Goal: Information Seeking & Learning: Learn about a topic

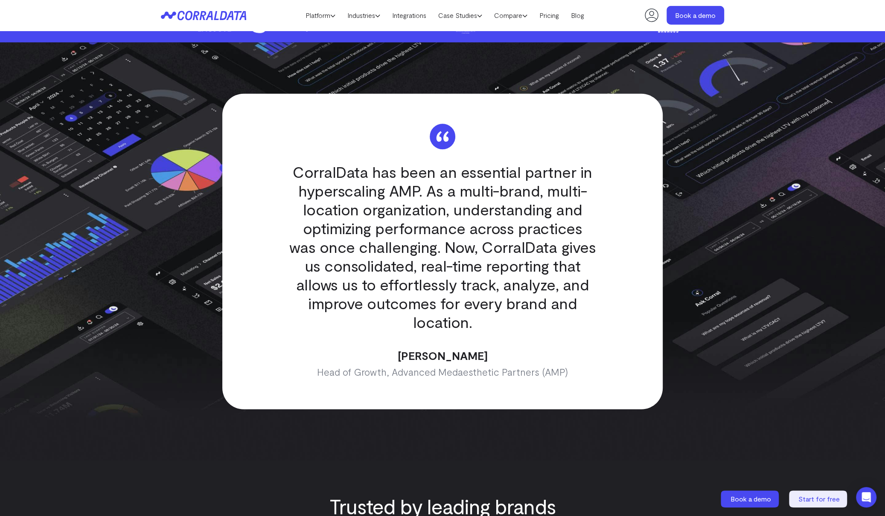
scroll to position [2457, 0]
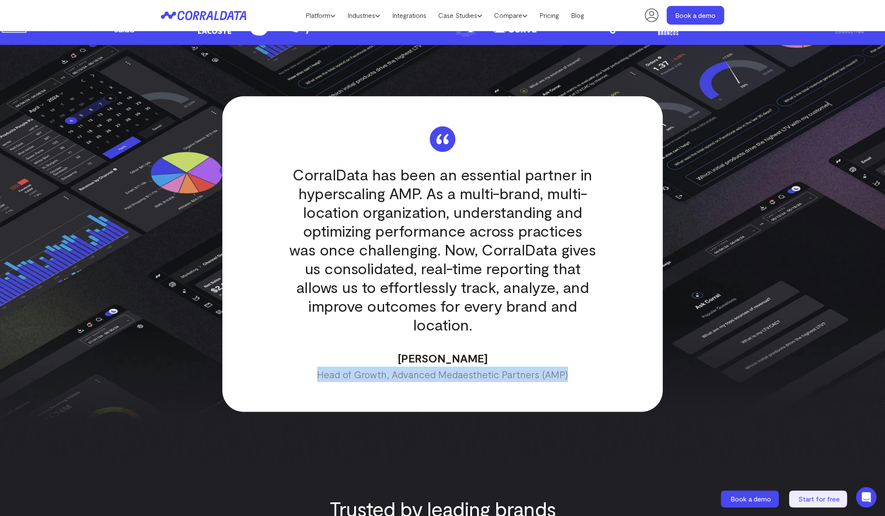
drag, startPoint x: 318, startPoint y: 340, endPoint x: 599, endPoint y: 342, distance: 280.6
click at [462, 342] on div "CorralData has been an essential partner in hyperscaling AMP. As a multi-brand,…" at bounding box center [442, 254] width 440 height 316
copy p "Head of Growth, Advanced Medaesthetic Partners (AMP)"
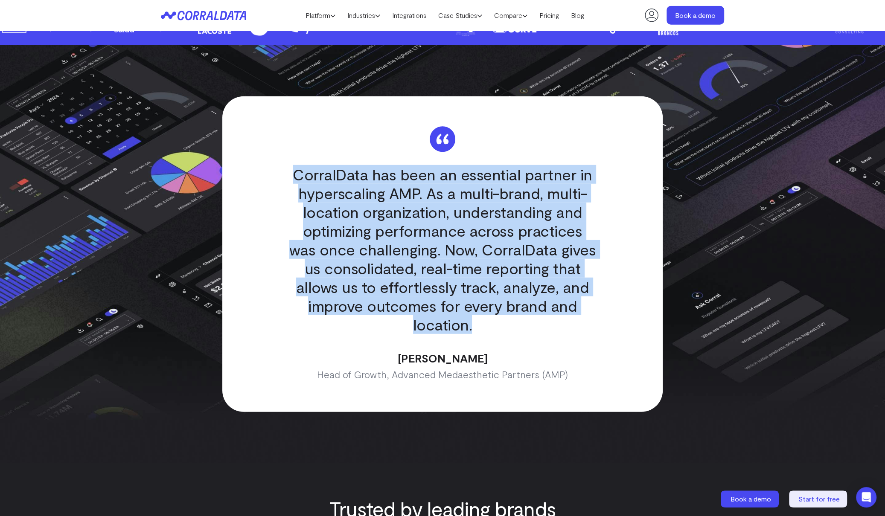
drag, startPoint x: 298, startPoint y: 156, endPoint x: 645, endPoint y: 299, distance: 375.6
click at [462, 299] on div "CorralData has been an essential partner in hyperscaling AMP. As a multi-brand,…" at bounding box center [442, 254] width 440 height 316
copy q "CorralData has been an essential partner in hyperscaling AMP. As a multi-brand,…"
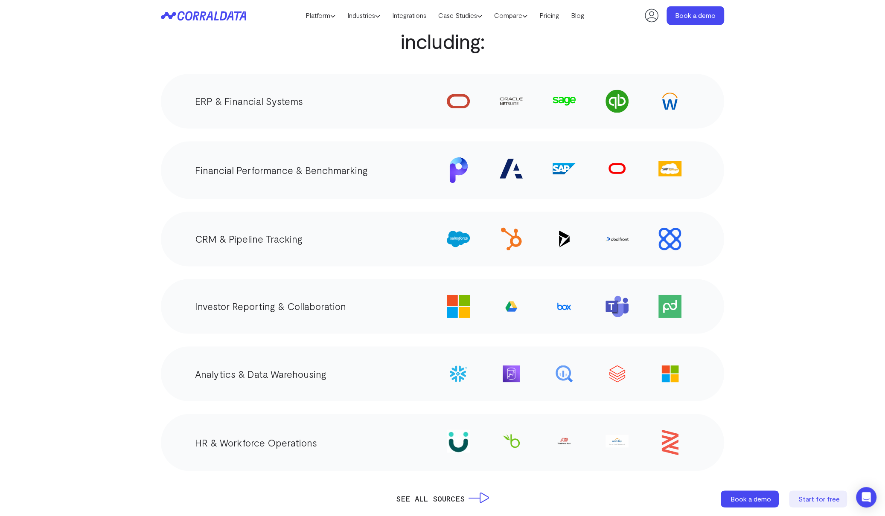
scroll to position [1445, 0]
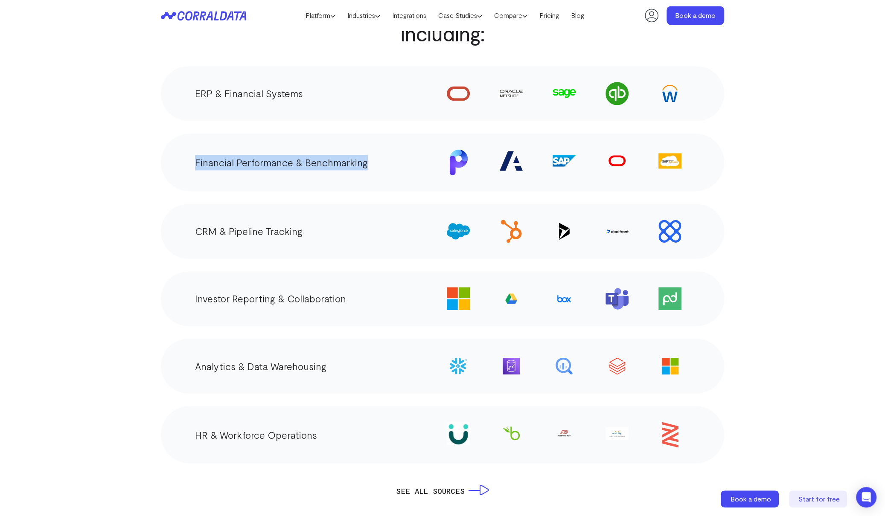
drag, startPoint x: 382, startPoint y: 146, endPoint x: 190, endPoint y: 146, distance: 191.9
click at [190, 146] on div "Financial Performance & Benchmarking" at bounding box center [442, 162] width 563 height 58
click at [334, 155] on p "Financial Performance & Benchmarking" at bounding box center [281, 162] width 173 height 15
drag, startPoint x: 194, startPoint y: 145, endPoint x: 400, endPoint y: 145, distance: 206.0
click at [400, 145] on div "Financial Performance & Benchmarking" at bounding box center [442, 162] width 563 height 58
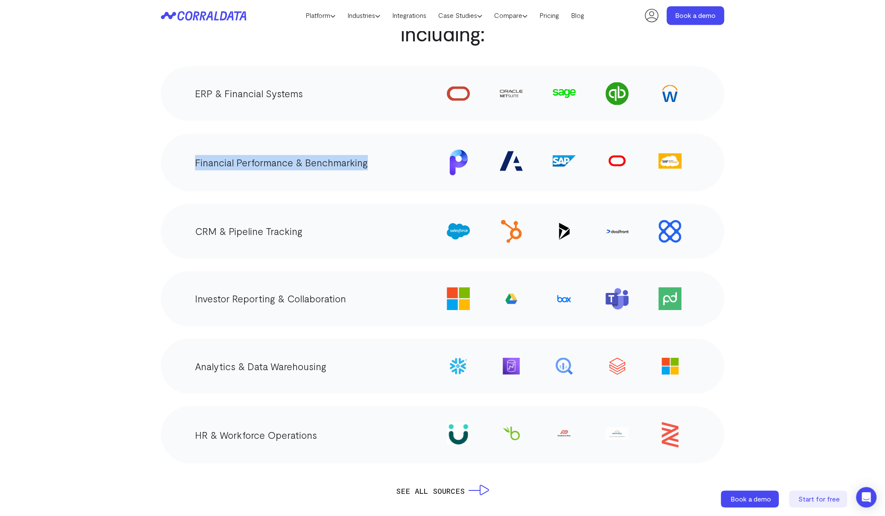
click at [400, 145] on div "Financial Performance & Benchmarking" at bounding box center [442, 162] width 563 height 58
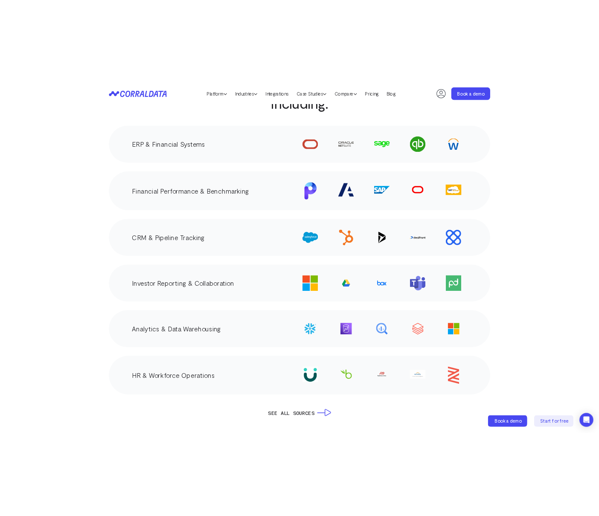
scroll to position [1433, 0]
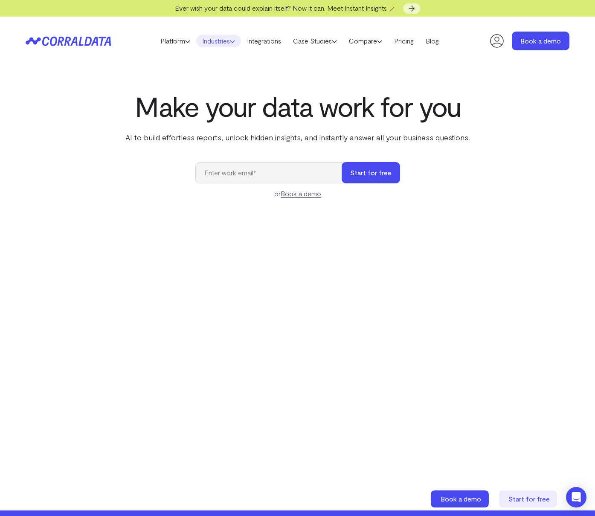
click at [218, 38] on link "Industries" at bounding box center [218, 41] width 45 height 13
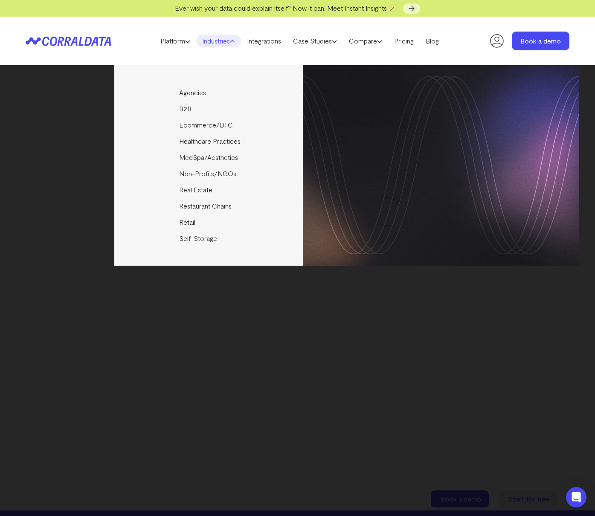
click at [220, 41] on link "Industries" at bounding box center [218, 41] width 45 height 13
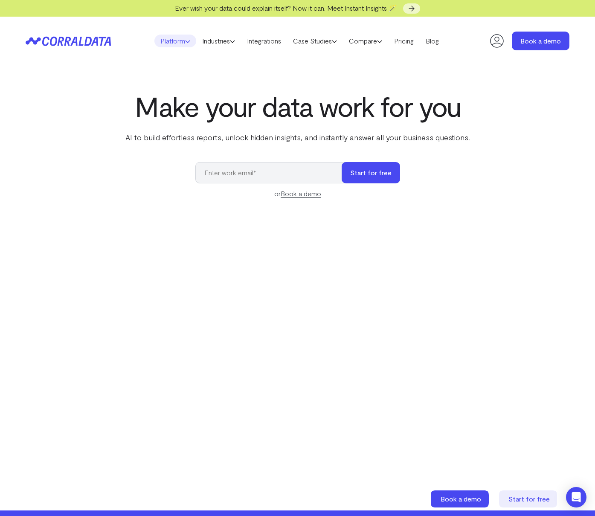
click at [168, 41] on link "Platform" at bounding box center [175, 41] width 42 height 13
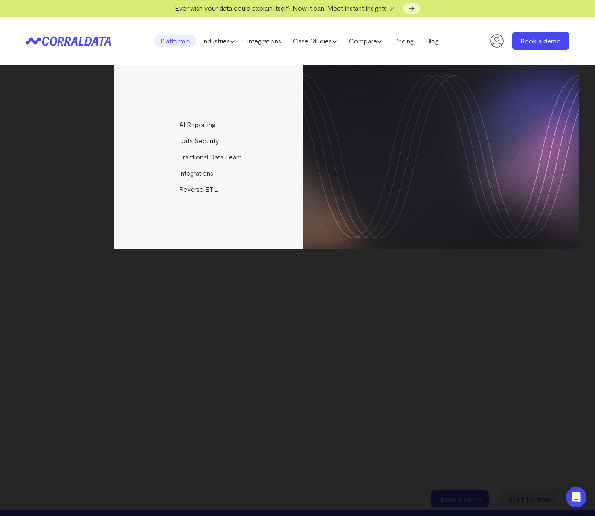
click at [168, 41] on link "Platform" at bounding box center [175, 41] width 42 height 13
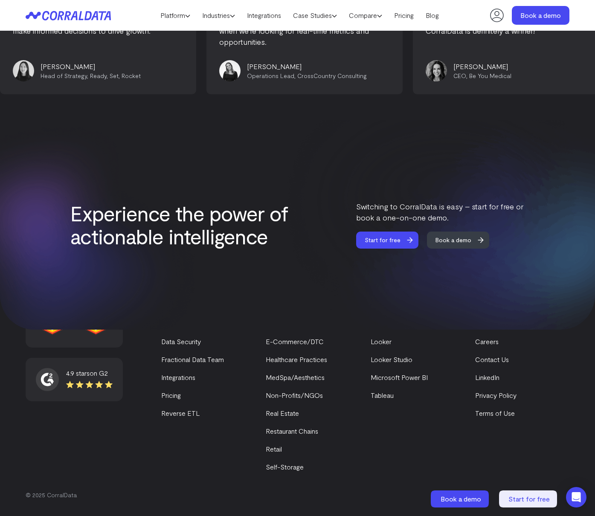
scroll to position [3481, 0]
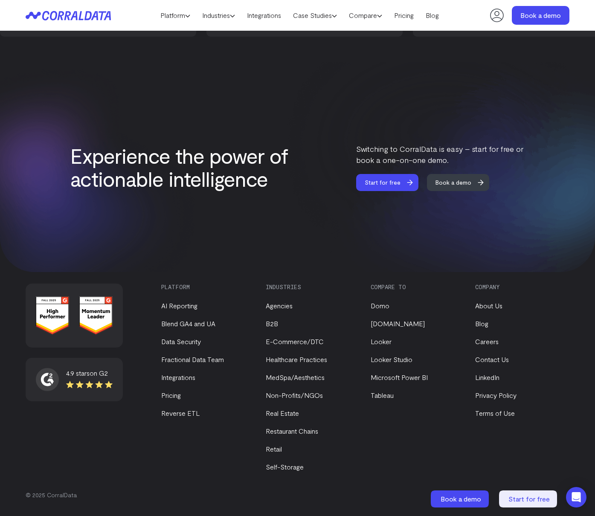
drag, startPoint x: 275, startPoint y: 168, endPoint x: 289, endPoint y: 167, distance: 14.1
click at [289, 167] on h2 "Experience the power of actionable intelligence" at bounding box center [183, 167] width 226 height 46
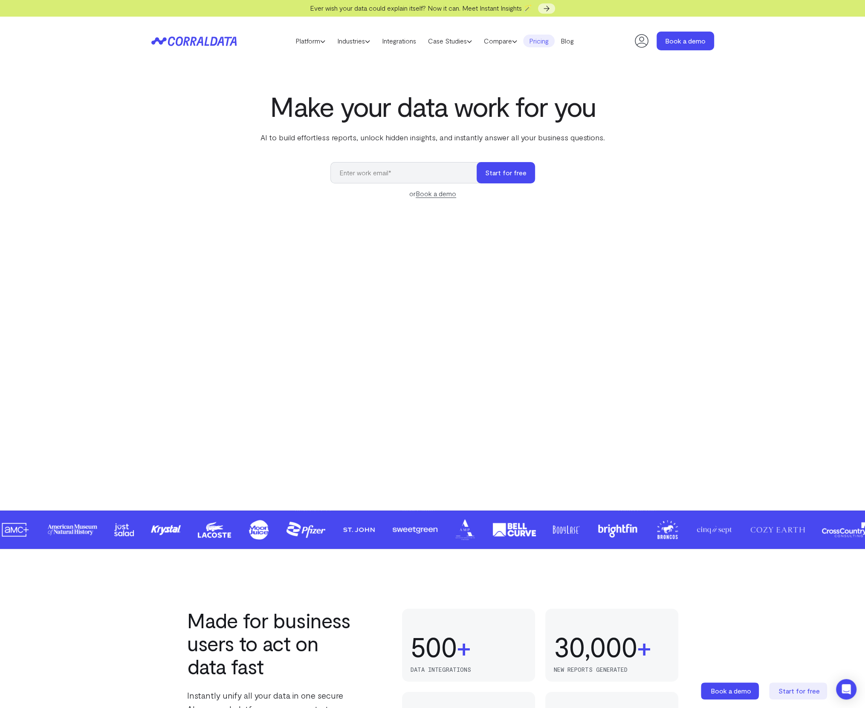
click at [538, 42] on link "Pricing" at bounding box center [539, 41] width 32 height 13
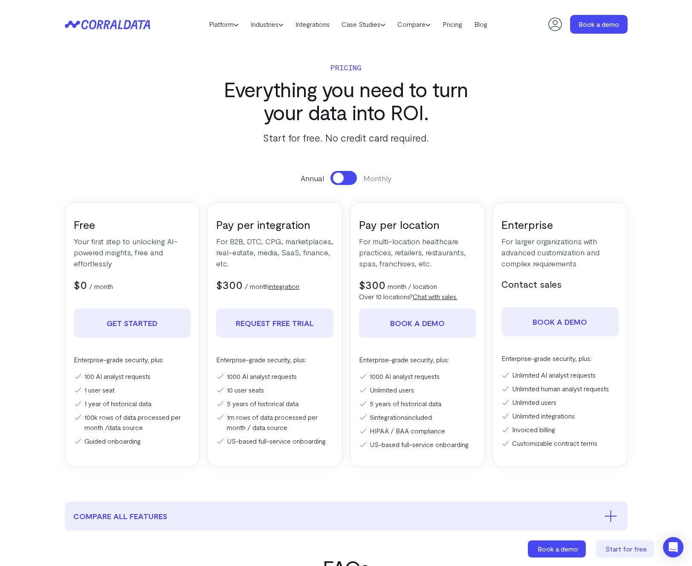
click at [539, 155] on section "Pricing Everything you need to turn your data into ROI. Start for free. No cred…" at bounding box center [346, 275] width 614 height 453
click at [348, 178] on button at bounding box center [344, 178] width 26 height 14
click at [344, 179] on span at bounding box center [349, 178] width 11 height 11
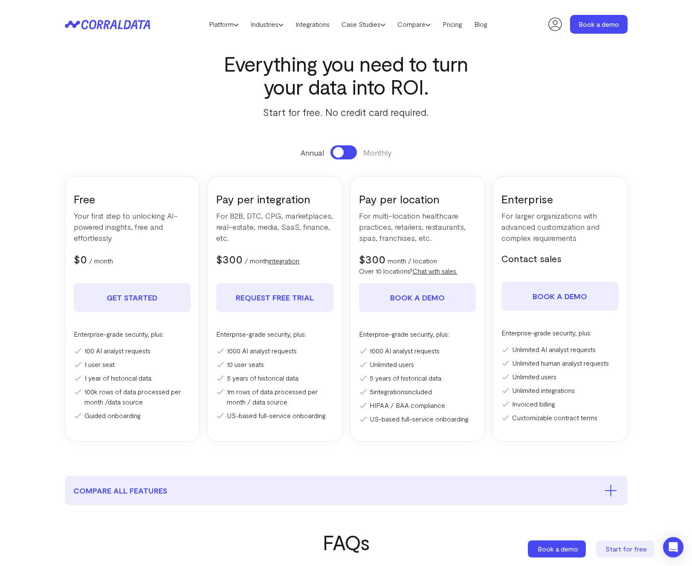
scroll to position [35, 0]
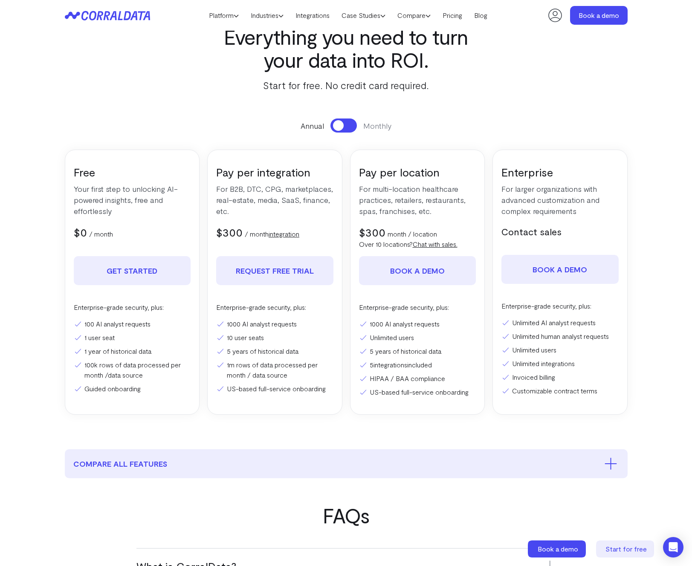
click at [281, 233] on link "integration" at bounding box center [284, 234] width 31 height 8
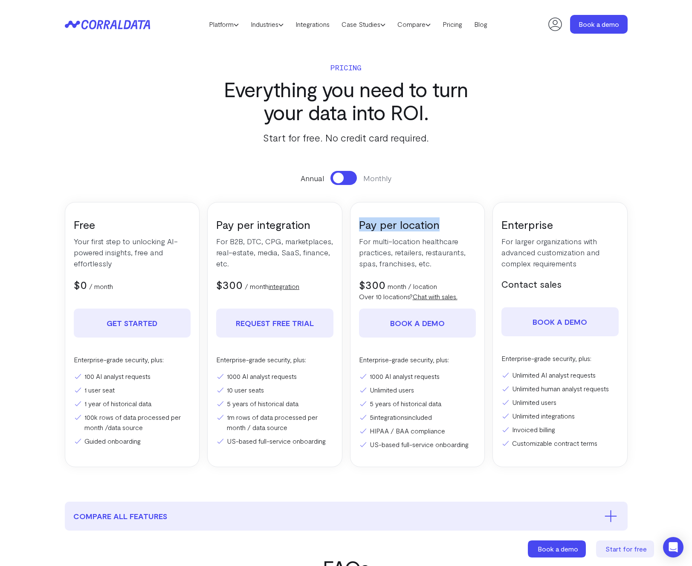
drag, startPoint x: 360, startPoint y: 224, endPoint x: 455, endPoint y: 230, distance: 94.4
click at [455, 230] on h3 "Pay per location" at bounding box center [417, 225] width 117 height 14
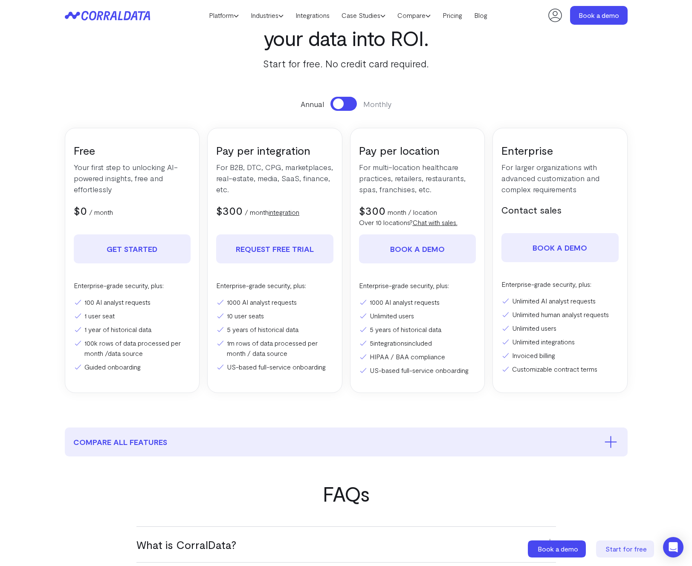
scroll to position [64, 0]
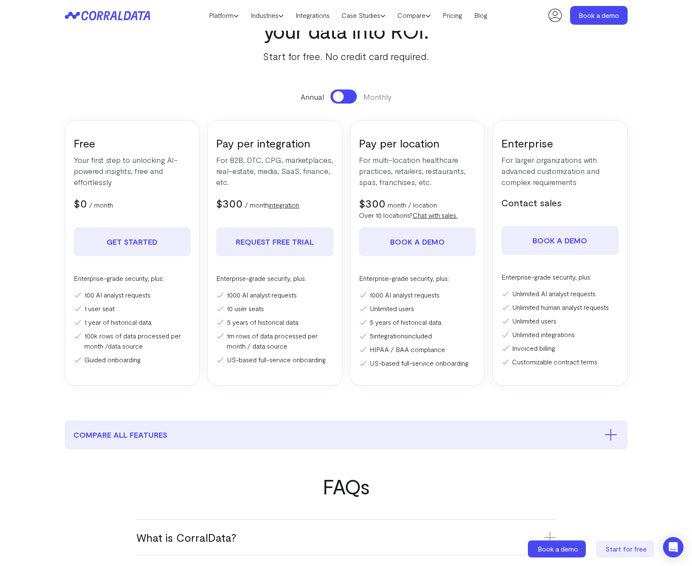
click at [344, 96] on button at bounding box center [344, 97] width 26 height 14
click at [344, 96] on span at bounding box center [349, 96] width 11 height 11
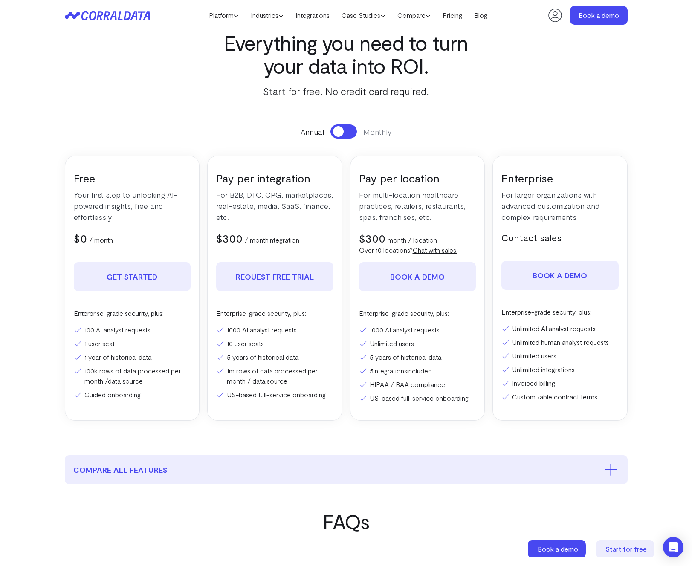
scroll to position [0, 0]
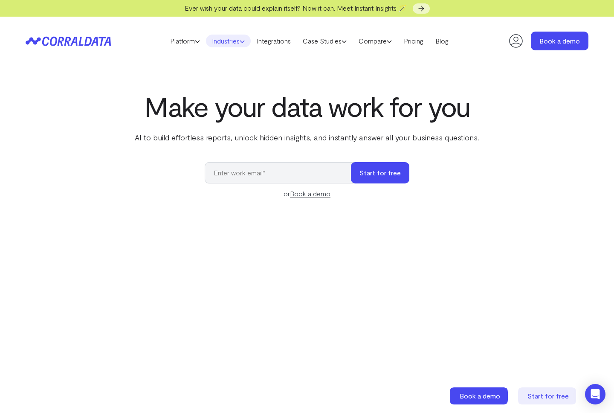
click at [227, 41] on link "Industries" at bounding box center [228, 41] width 45 height 13
